Goal: Information Seeking & Learning: Find specific fact

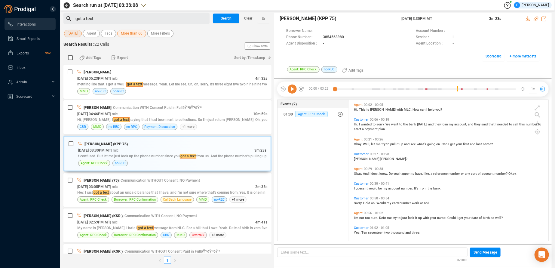
scroll to position [136, 194]
click at [95, 34] on span "Agent" at bounding box center [92, 34] width 10 height 8
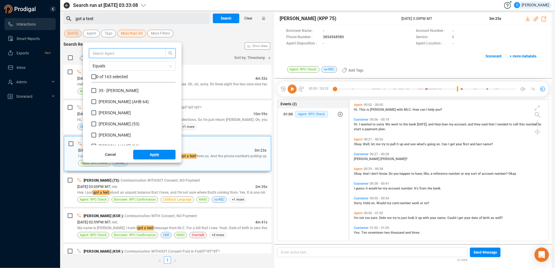
scroll to position [53, 79]
click at [97, 54] on span at bounding box center [132, 53] width 87 height 10
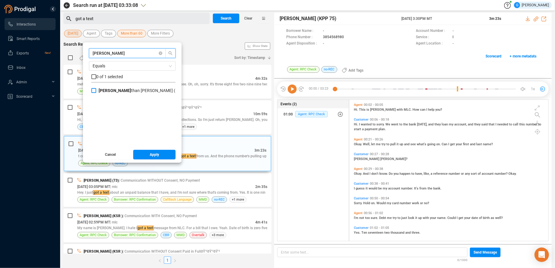
type input "[PERSON_NAME]"
click at [96, 92] on input "[PERSON_NAME] than [PERSON_NAME] ( )" at bounding box center [93, 90] width 5 height 5
checkbox input "true"
click at [165, 158] on button "Apply" at bounding box center [154, 155] width 43 height 10
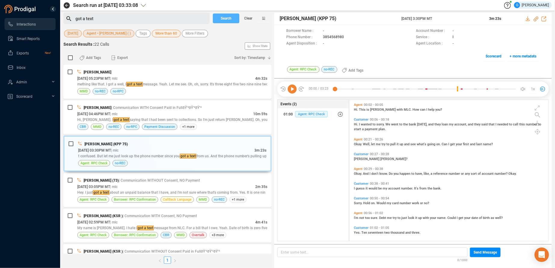
click at [223, 19] on span "Search" at bounding box center [226, 19] width 11 height 10
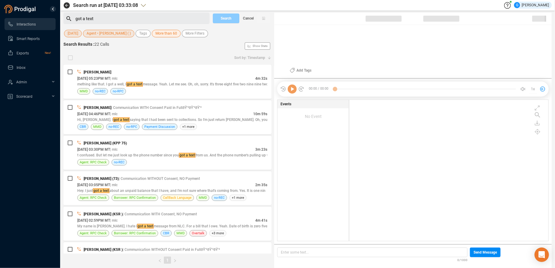
scroll to position [136, 194]
checkbox input "true"
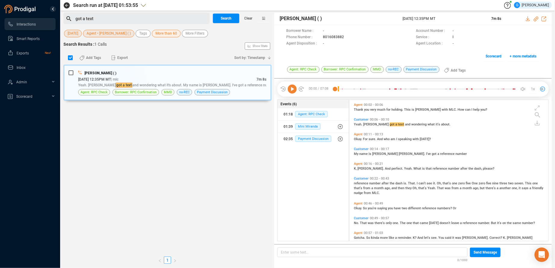
click at [142, 47] on div "Search Results : 1 Calls Show Stats" at bounding box center [167, 46] width 208 height 10
drag, startPoint x: 101, startPoint y: 20, endPoint x: 68, endPoint y: 19, distance: 33.1
click at [72, 19] on div "got a text" at bounding box center [139, 19] width 135 height 10
click at [222, 19] on span "Search" at bounding box center [226, 19] width 11 height 10
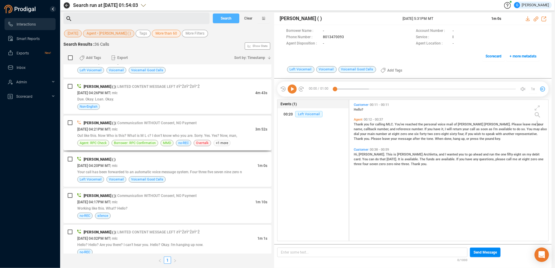
scroll to position [60, 0]
click at [231, 124] on div "[PERSON_NAME] ( ) | Communication WITHOUT Consent, NO Payment" at bounding box center [172, 122] width 190 height 6
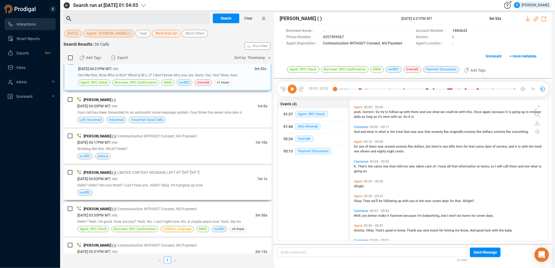
scroll to position [180, 0]
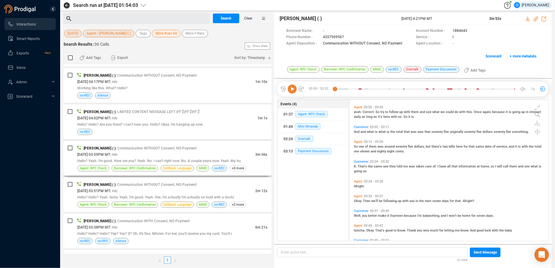
click at [193, 155] on div "[DATE] 03:55PM MT | mlc" at bounding box center [166, 154] width 178 height 6
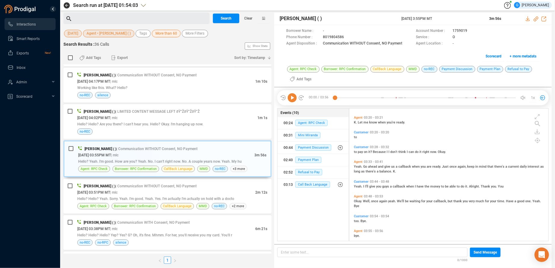
scroll to position [746, 0]
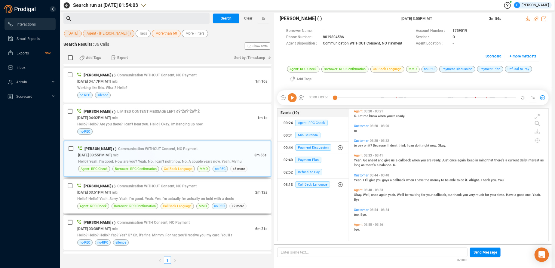
click at [228, 185] on div "[PERSON_NAME] ( ) | Communication WITHOUT Consent, NO Payment" at bounding box center [172, 186] width 190 height 6
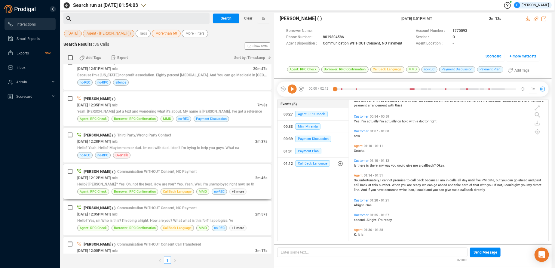
scroll to position [603, 0]
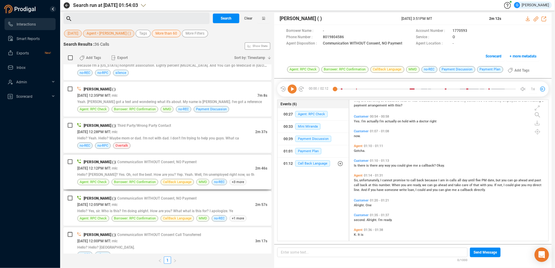
click at [222, 159] on div "[PERSON_NAME] ( ) | Communication WITHOUT Consent, NO Payment" at bounding box center [172, 162] width 190 height 6
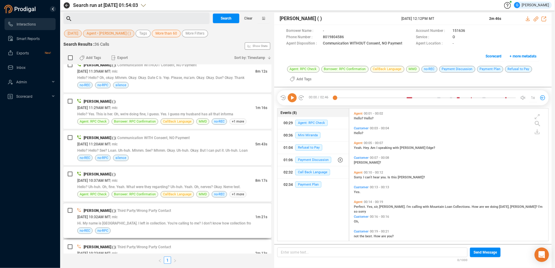
scroll to position [844, 0]
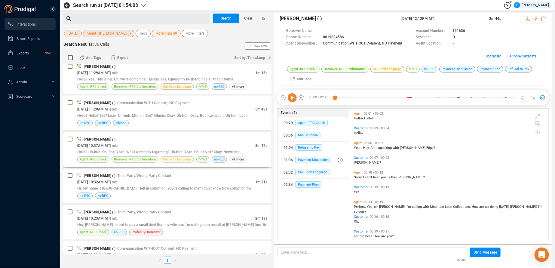
click at [178, 157] on span "CallBack Language" at bounding box center [177, 159] width 29 height 6
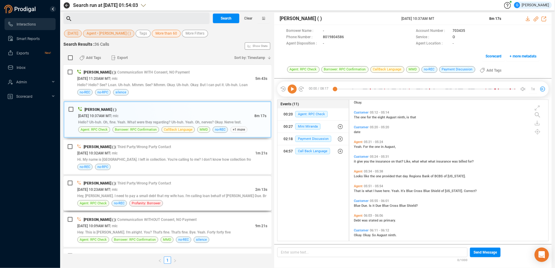
scroll to position [994, 0]
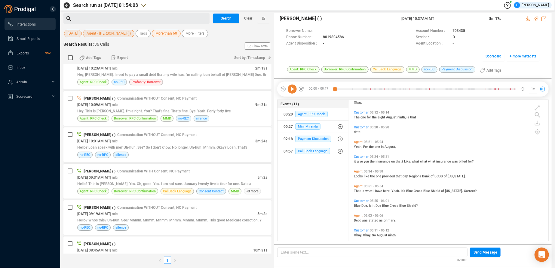
click at [387, 41] on span "-" at bounding box center [366, 44] width 87 height 6
click at [377, 41] on span "-" at bounding box center [366, 44] width 87 height 6
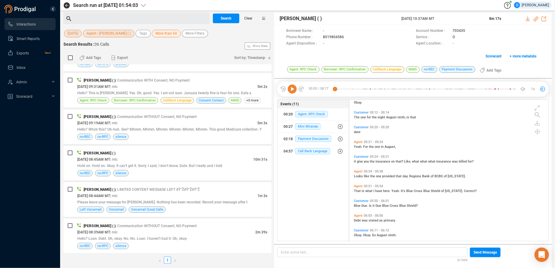
scroll to position [1118, 0]
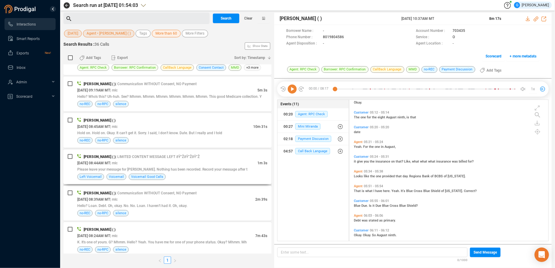
click at [211, 160] on div "[DATE] 08:44AM MT | mlc" at bounding box center [167, 163] width 180 height 6
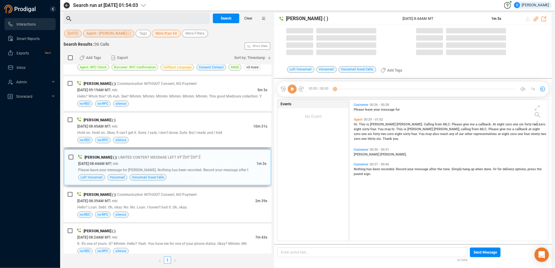
scroll to position [136, 194]
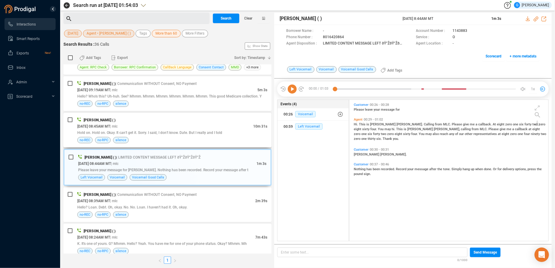
click at [201, 112] on div "[PERSON_NAME] ( ) [DATE] 08:45AM MT | mlc 10m 31s Hold on. Hold on. Okay. It ca…" at bounding box center [167, 129] width 208 height 35
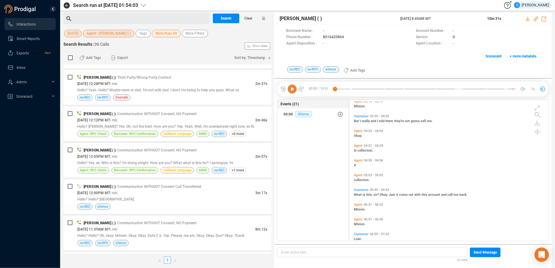
scroll to position [651, 0]
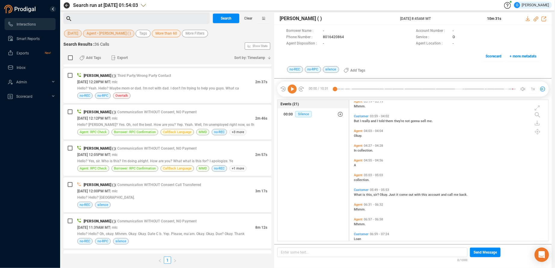
click at [390, 31] on span "-" at bounding box center [366, 31] width 87 height 6
